Goal: Task Accomplishment & Management: Complete application form

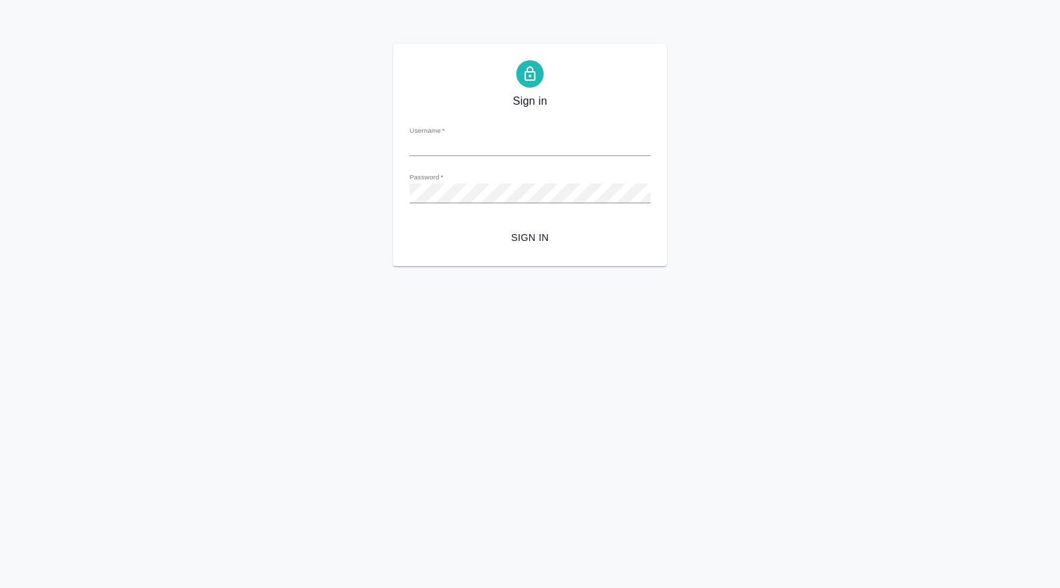
type input "o.dmitrieva@awatera.com"
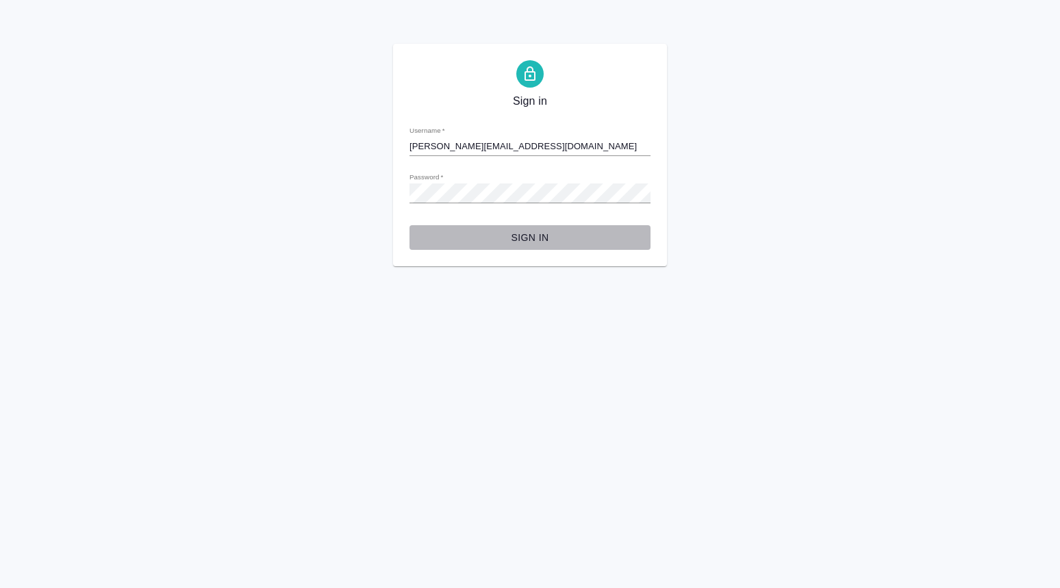
drag, startPoint x: 522, startPoint y: 237, endPoint x: 547, endPoint y: 262, distance: 35.4
click at [523, 238] on span "Sign in" at bounding box center [530, 237] width 219 height 17
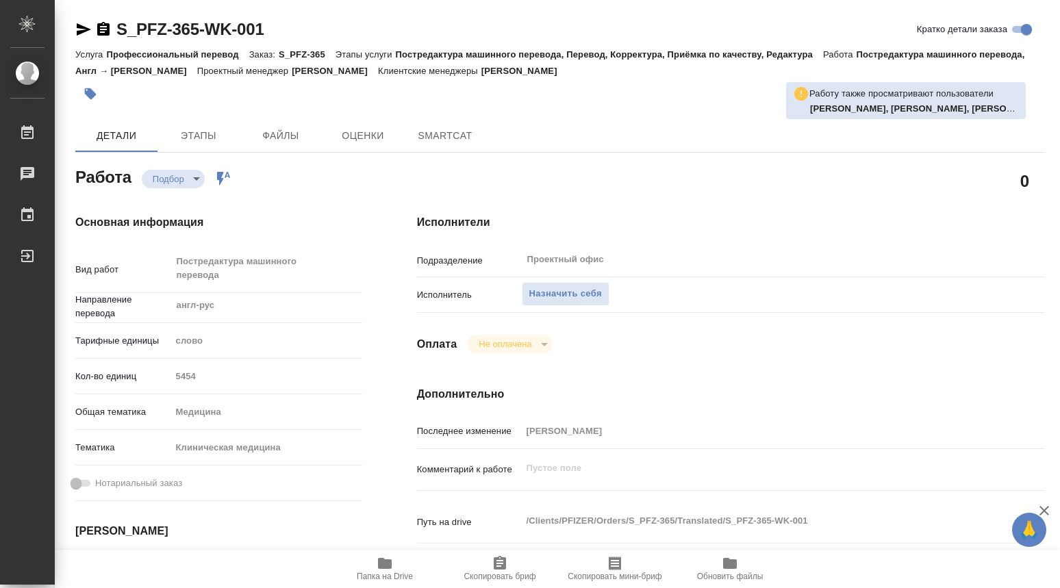
type textarea "x"
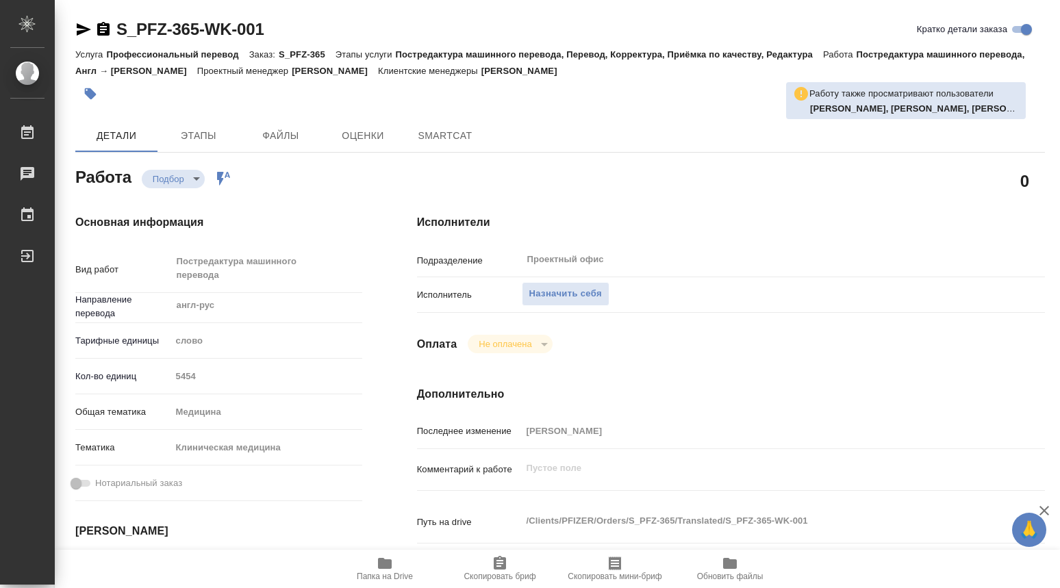
type textarea "x"
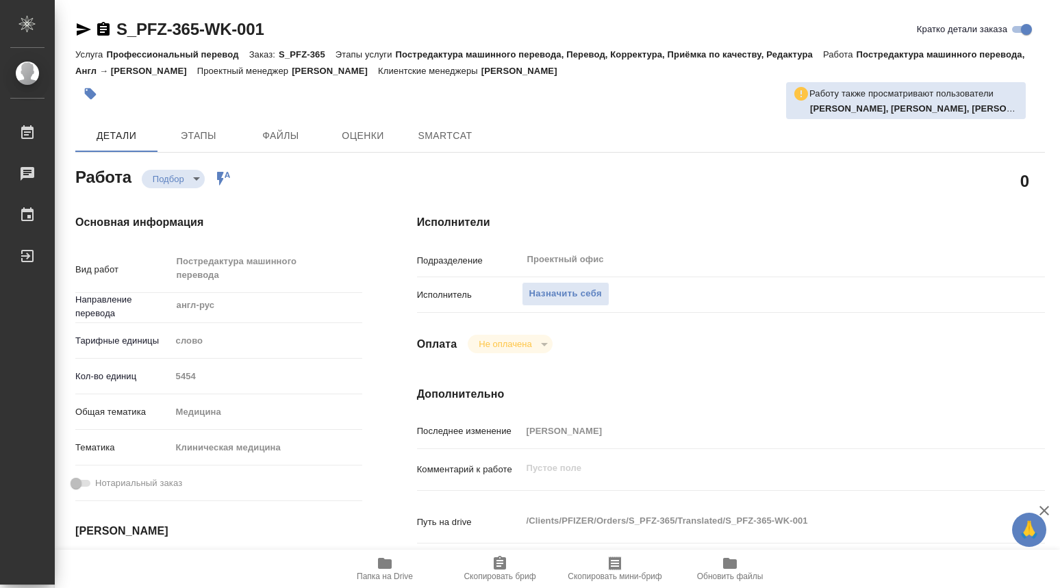
type textarea "x"
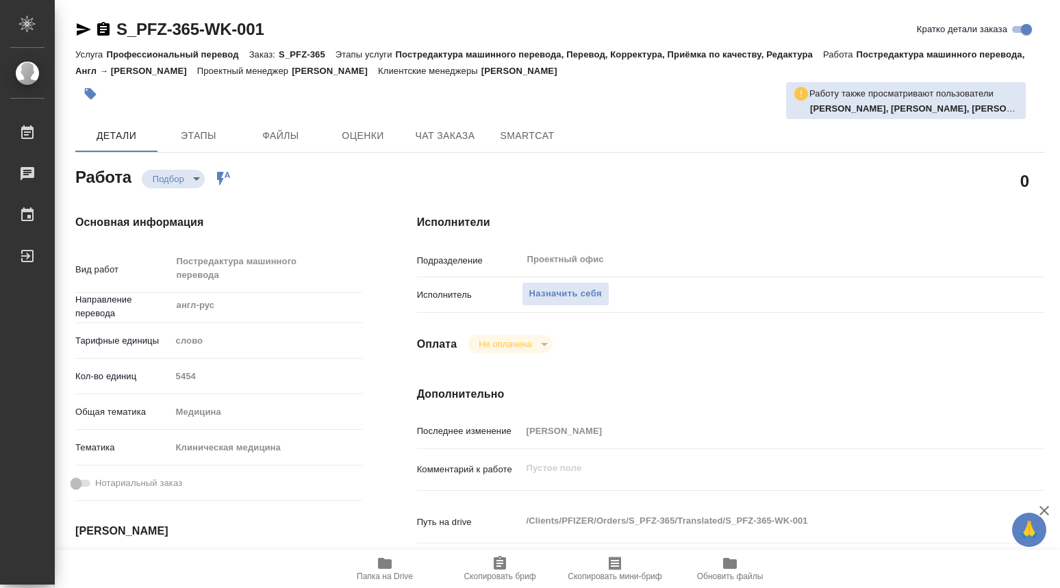
type textarea "x"
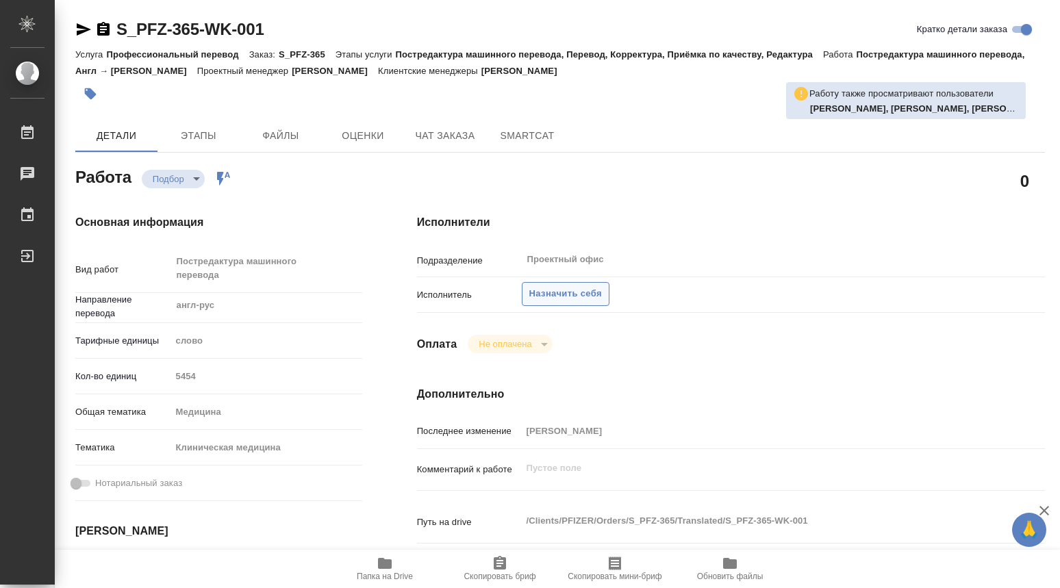
type textarea "x"
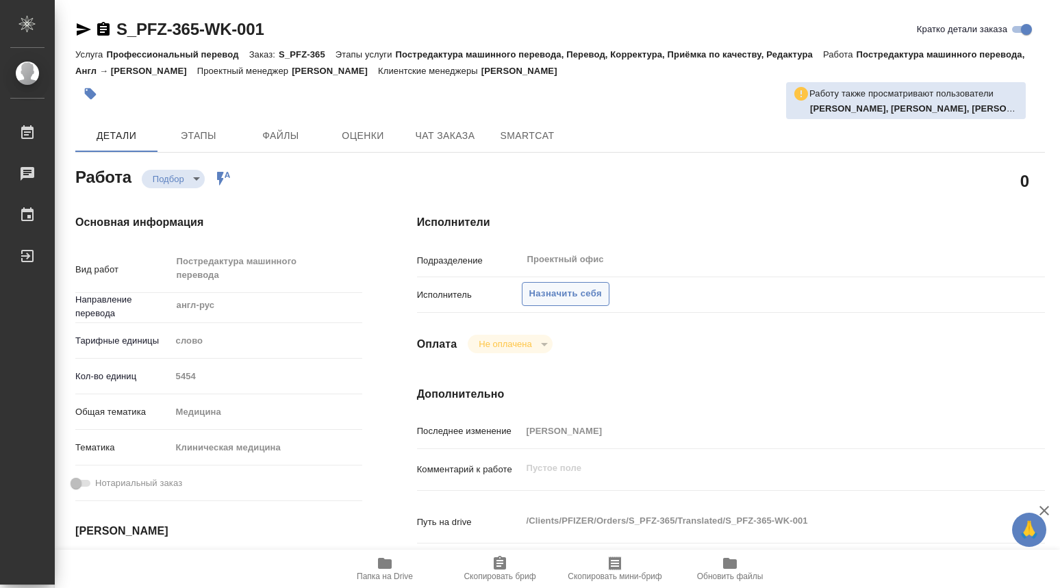
click at [557, 289] on span "Назначить себя" at bounding box center [565, 294] width 73 height 16
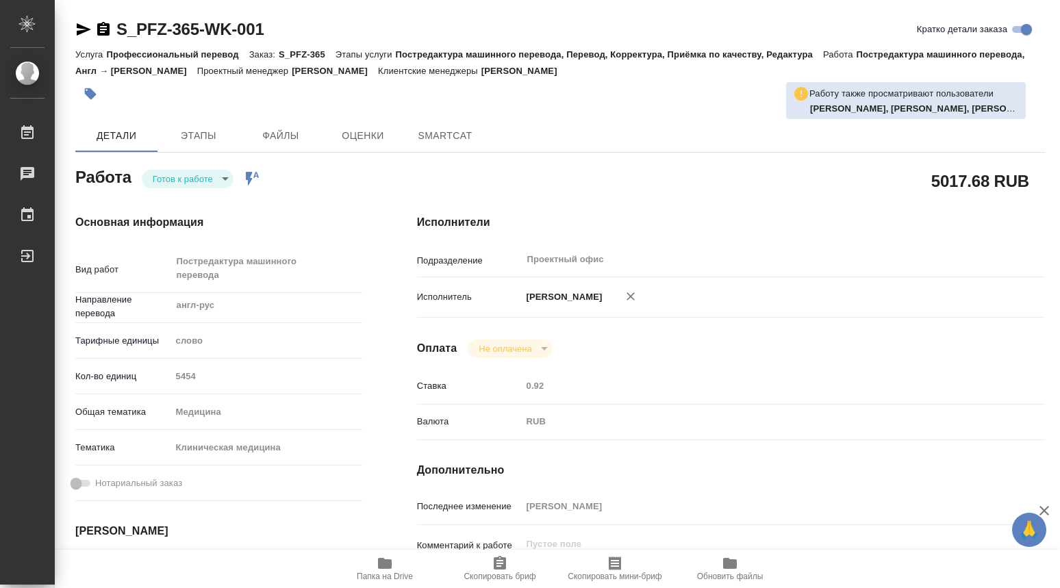
type textarea "x"
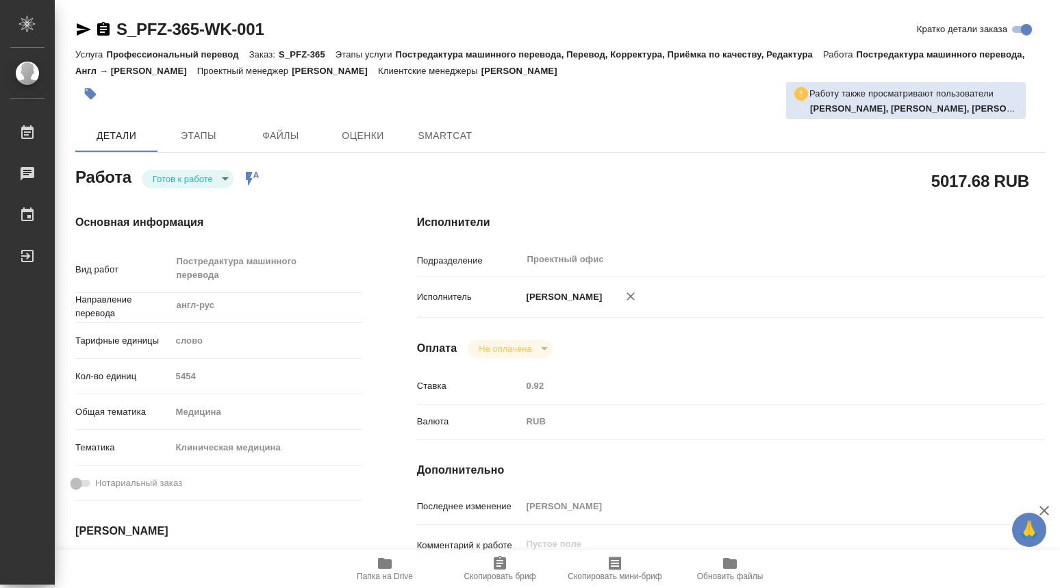
type textarea "x"
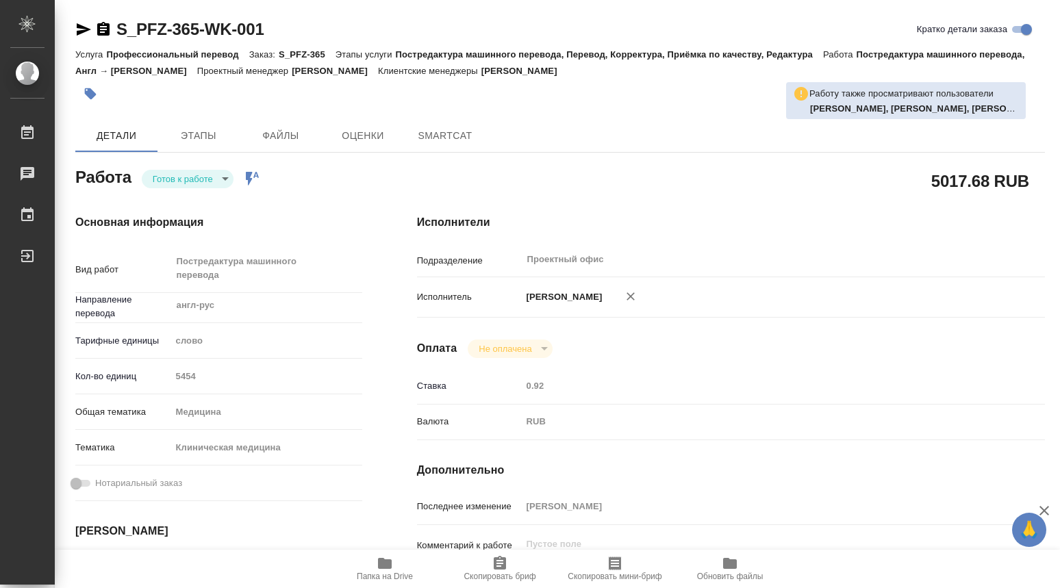
type textarea "x"
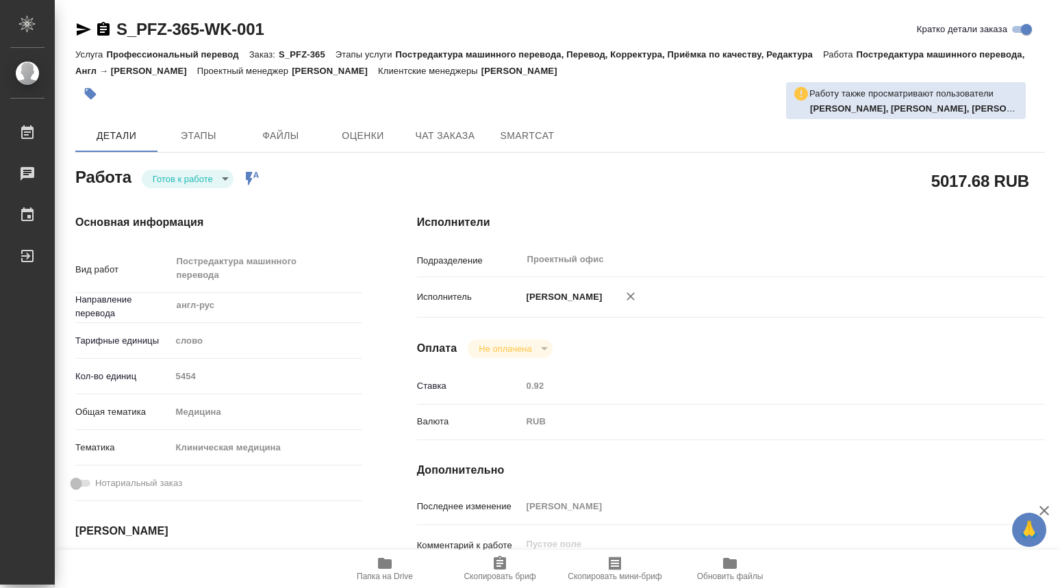
type textarea "x"
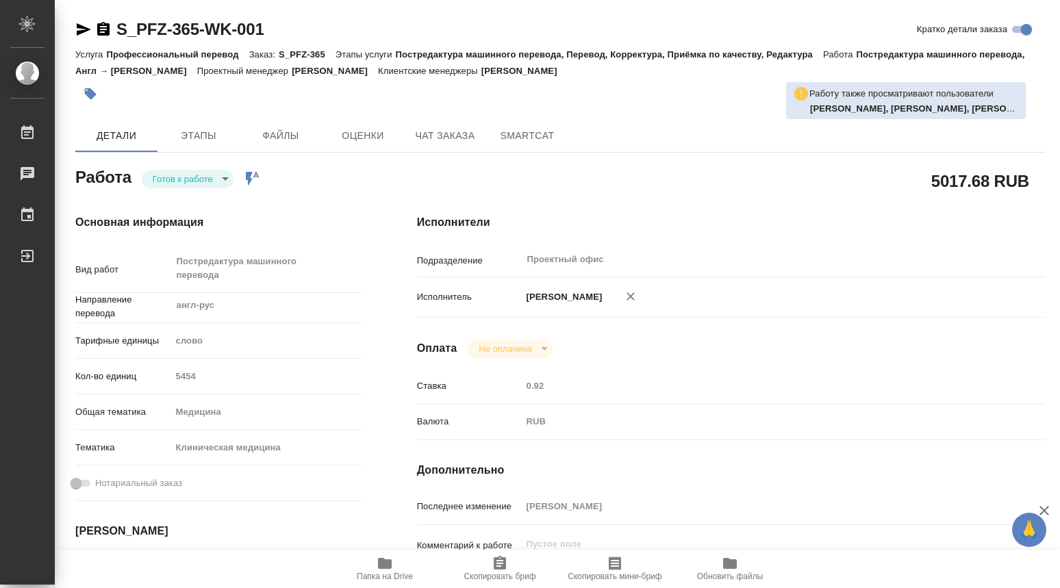
type textarea "x"
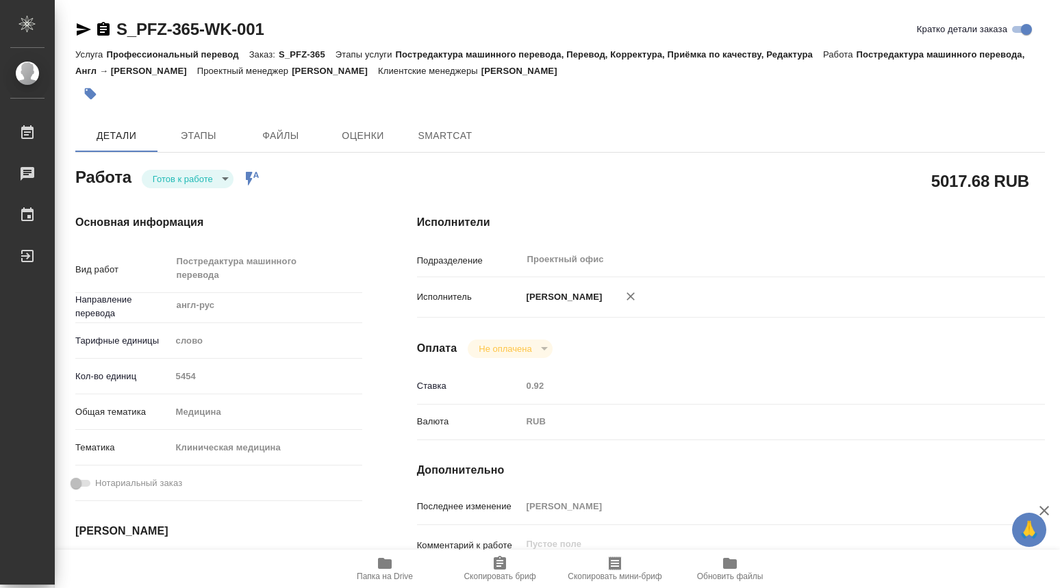
type textarea "x"
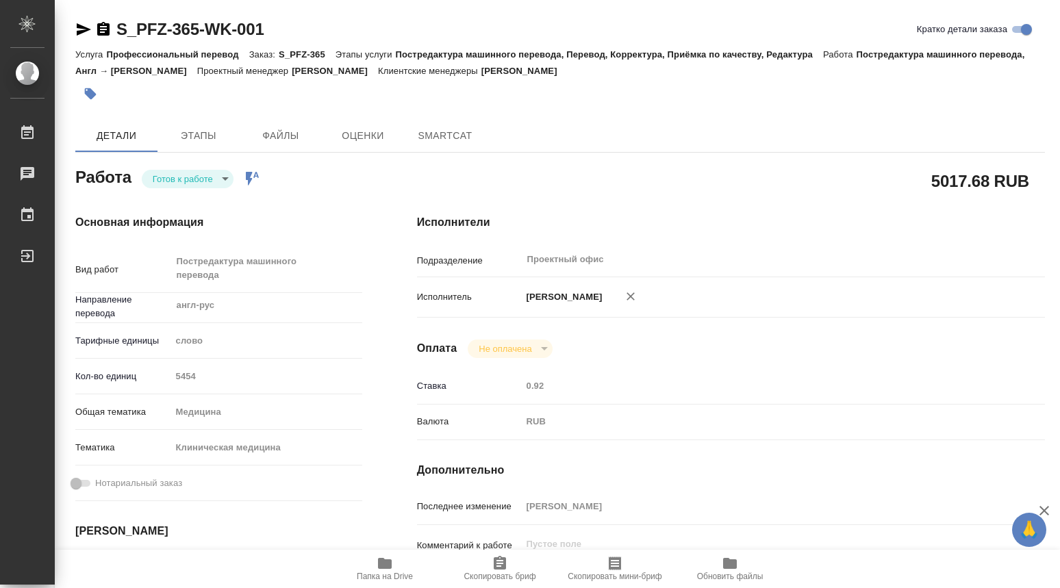
type textarea "x"
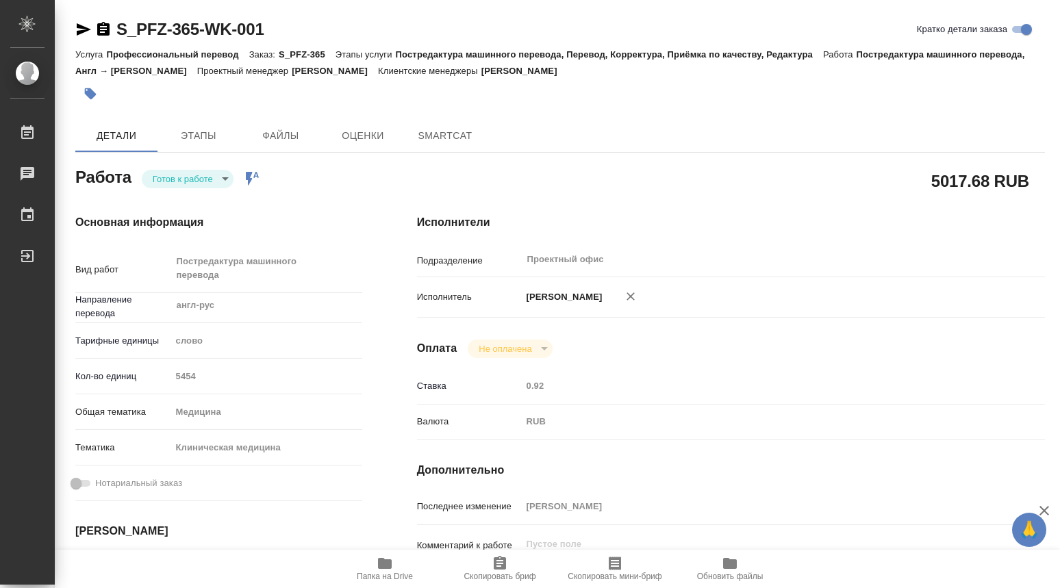
type textarea "x"
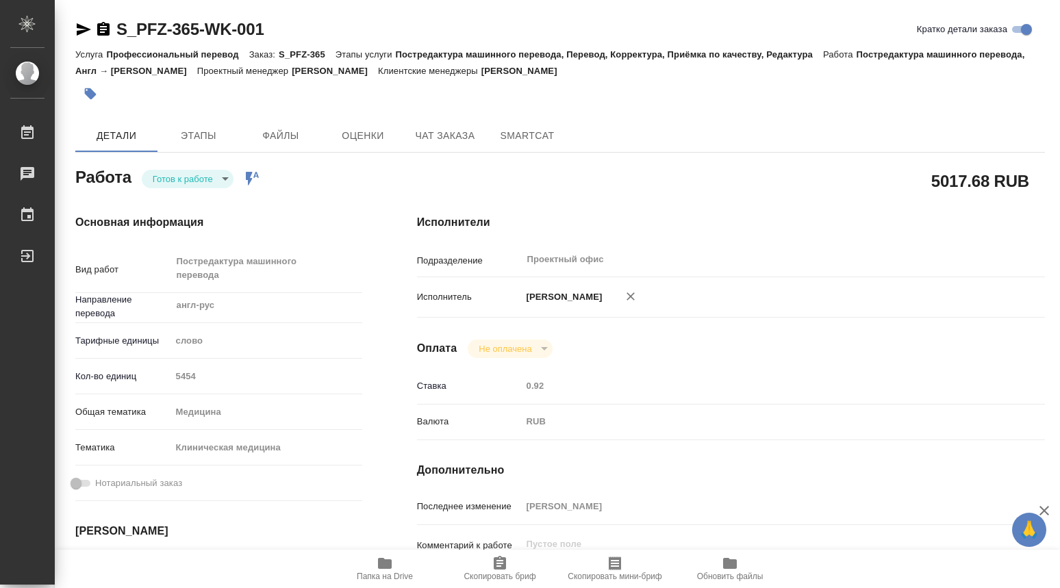
type textarea "x"
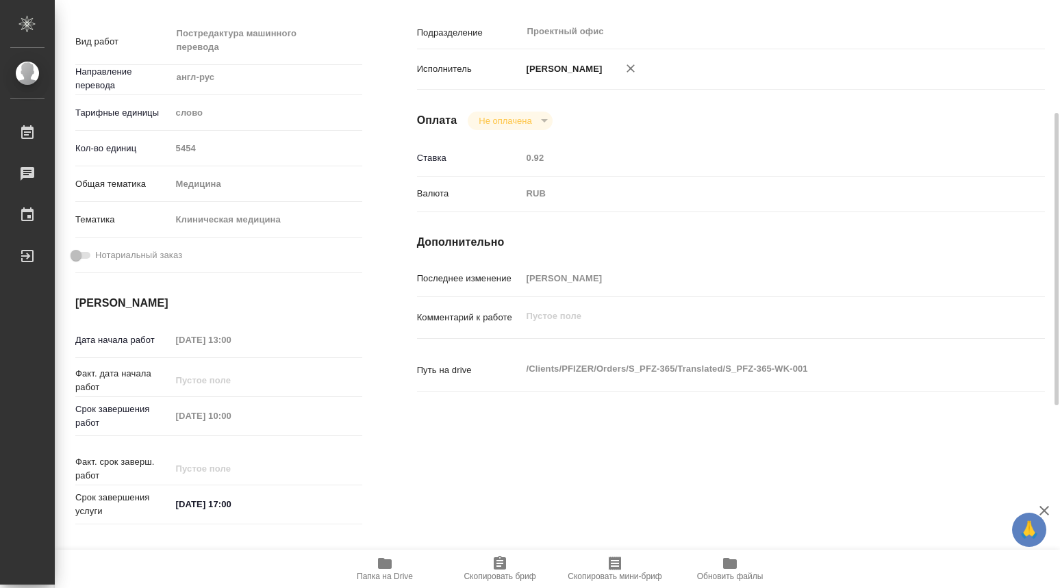
type textarea "x"
